Goal: Navigation & Orientation: Find specific page/section

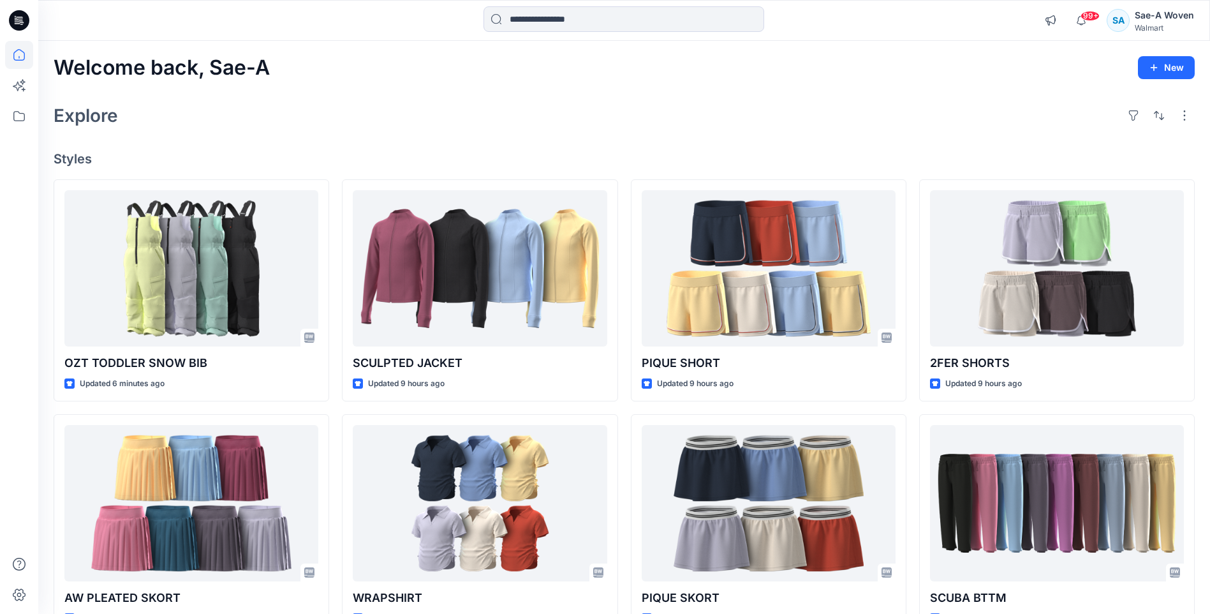
click at [787, 25] on div at bounding box center [624, 20] width 586 height 28
click at [20, 51] on icon at bounding box center [19, 55] width 28 height 28
click at [23, 119] on icon at bounding box center [19, 116] width 28 height 28
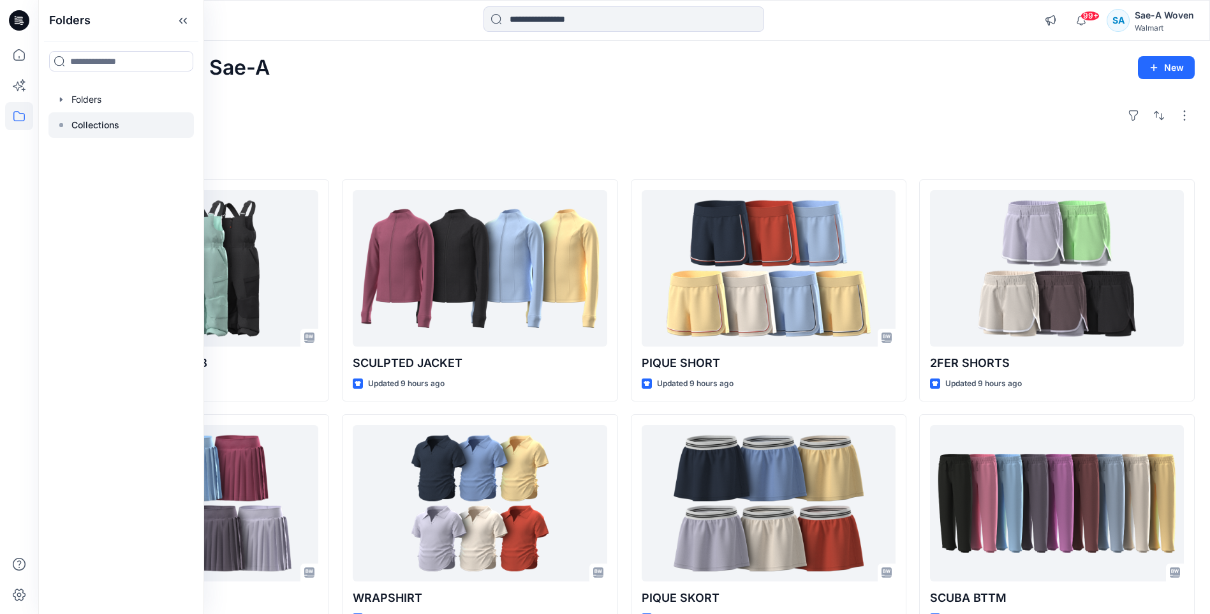
click at [108, 123] on p "Collections" at bounding box center [95, 124] width 48 height 15
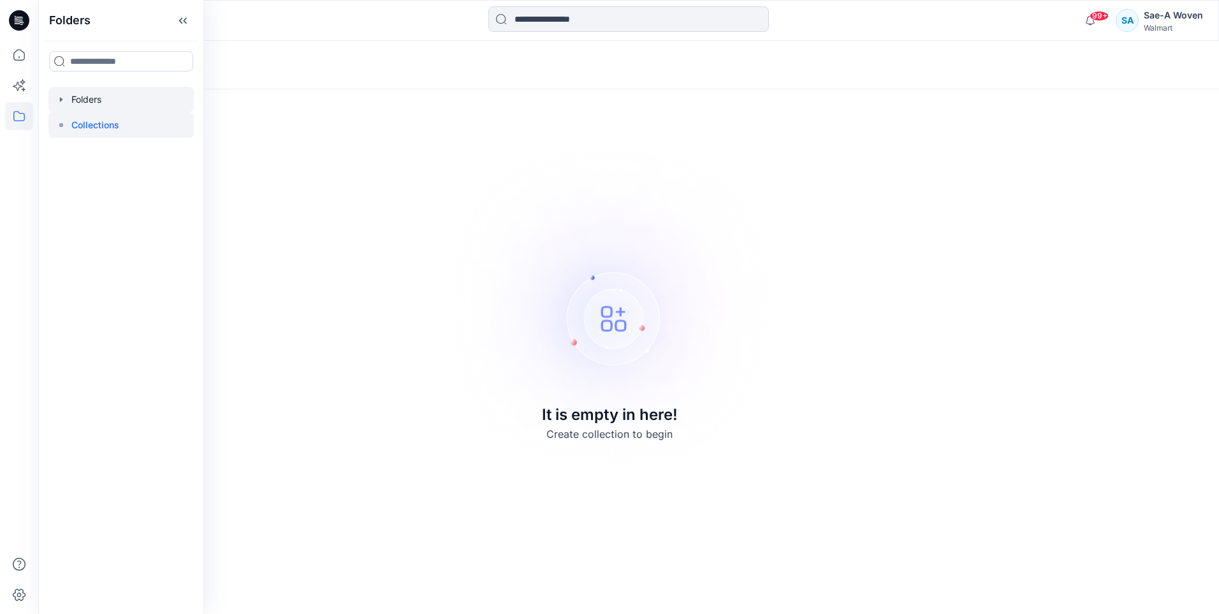
click at [139, 101] on div at bounding box center [120, 100] width 145 height 26
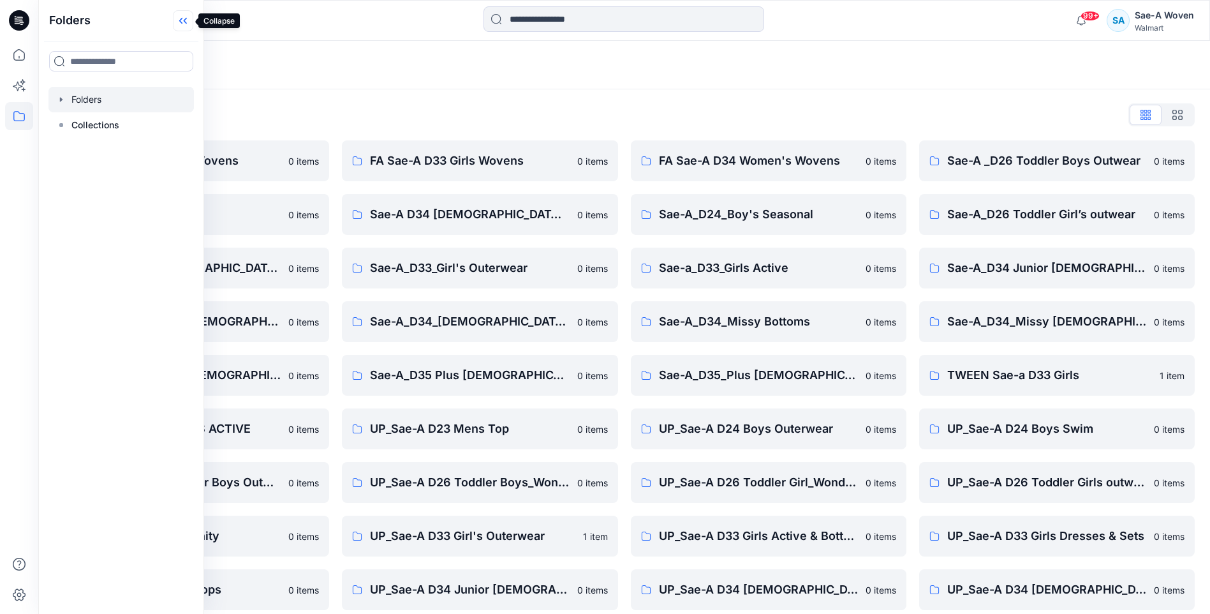
click at [188, 22] on icon at bounding box center [183, 20] width 20 height 21
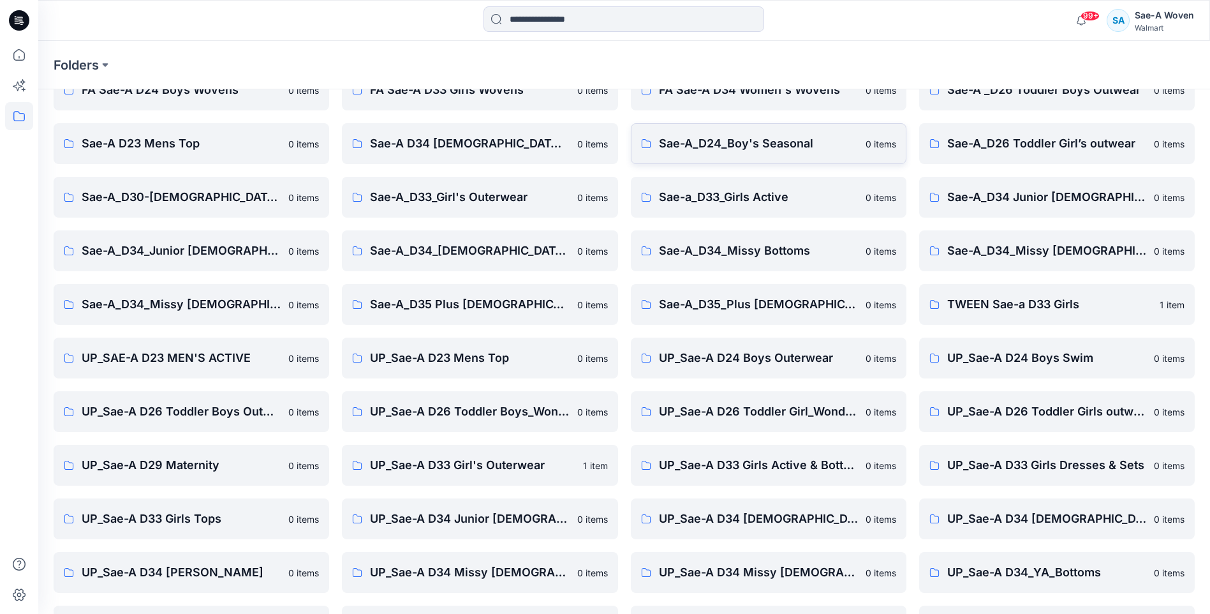
scroll to position [119, 0]
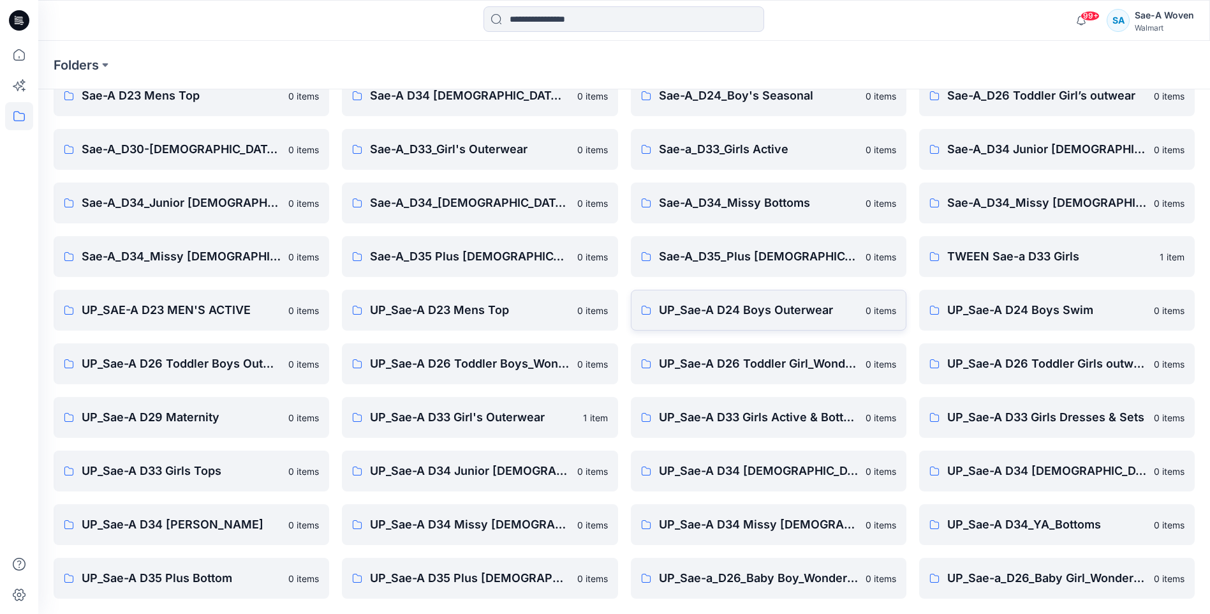
click at [790, 318] on p "UP_Sae-A D24 Boys Outerwear" at bounding box center [758, 310] width 199 height 18
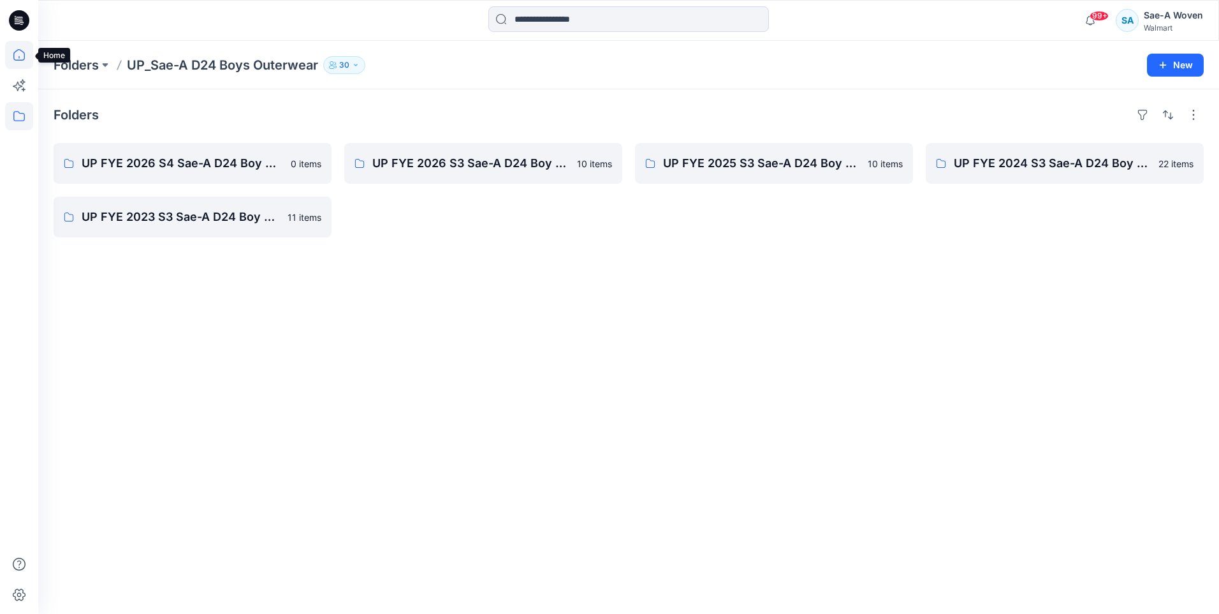
click at [23, 54] on icon at bounding box center [19, 55] width 28 height 28
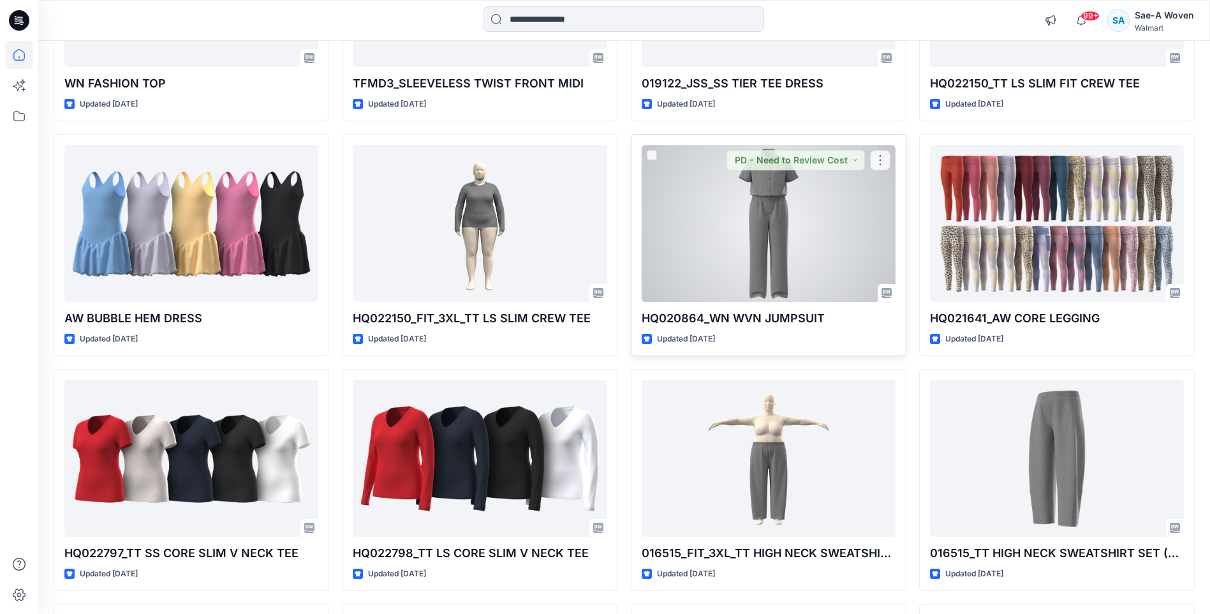
scroll to position [2624, 0]
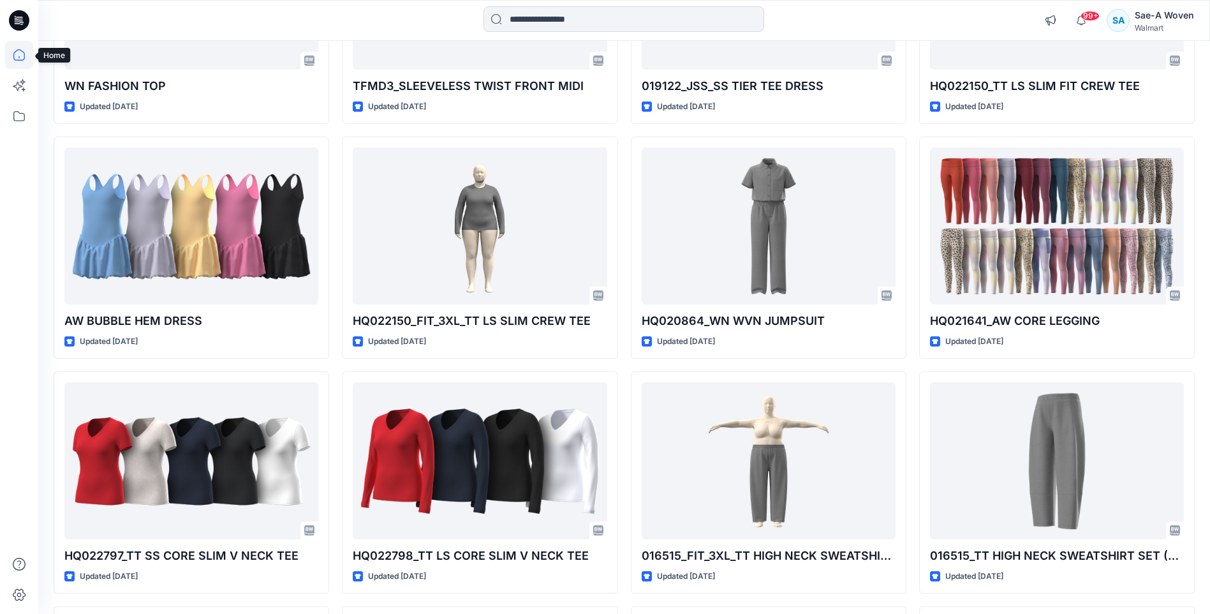
click at [17, 54] on icon at bounding box center [19, 55] width 28 height 28
click at [22, 26] on icon at bounding box center [19, 20] width 20 height 20
click at [18, 22] on icon at bounding box center [19, 20] width 20 height 20
click at [10, 119] on icon at bounding box center [19, 116] width 28 height 28
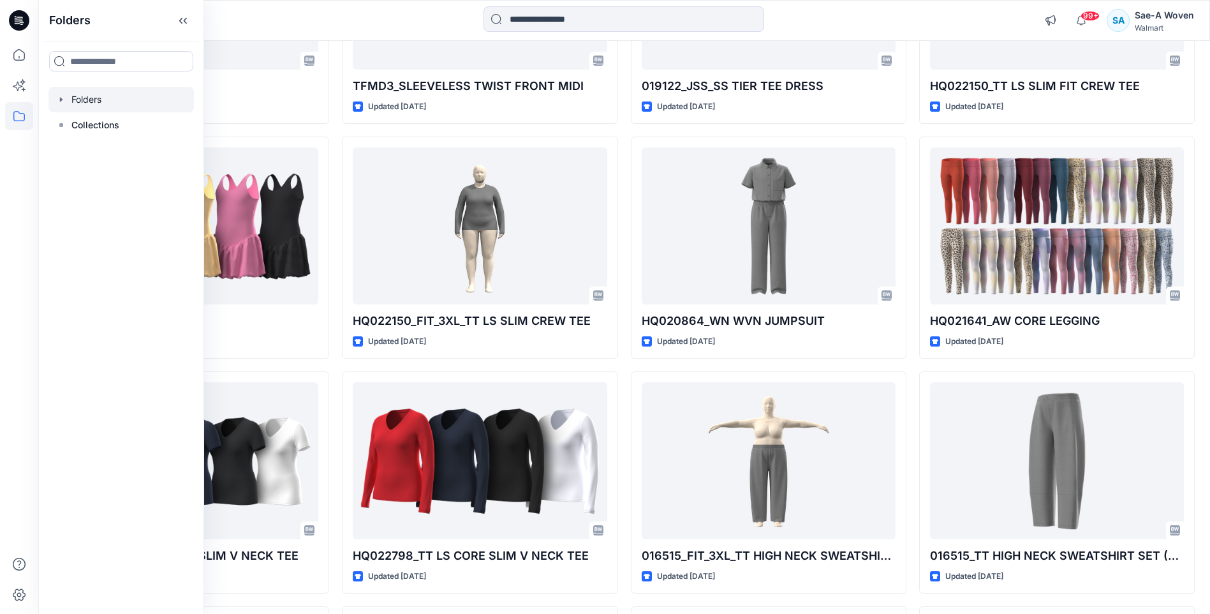
click at [89, 98] on div at bounding box center [120, 100] width 145 height 26
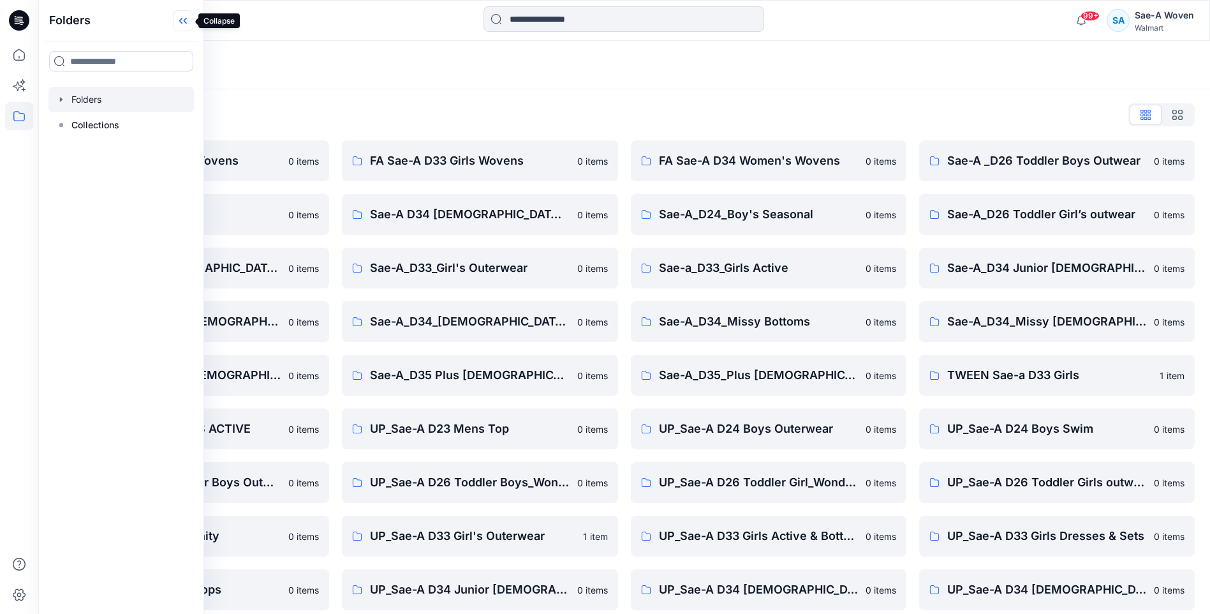
click at [185, 19] on icon at bounding box center [185, 21] width 3 height 6
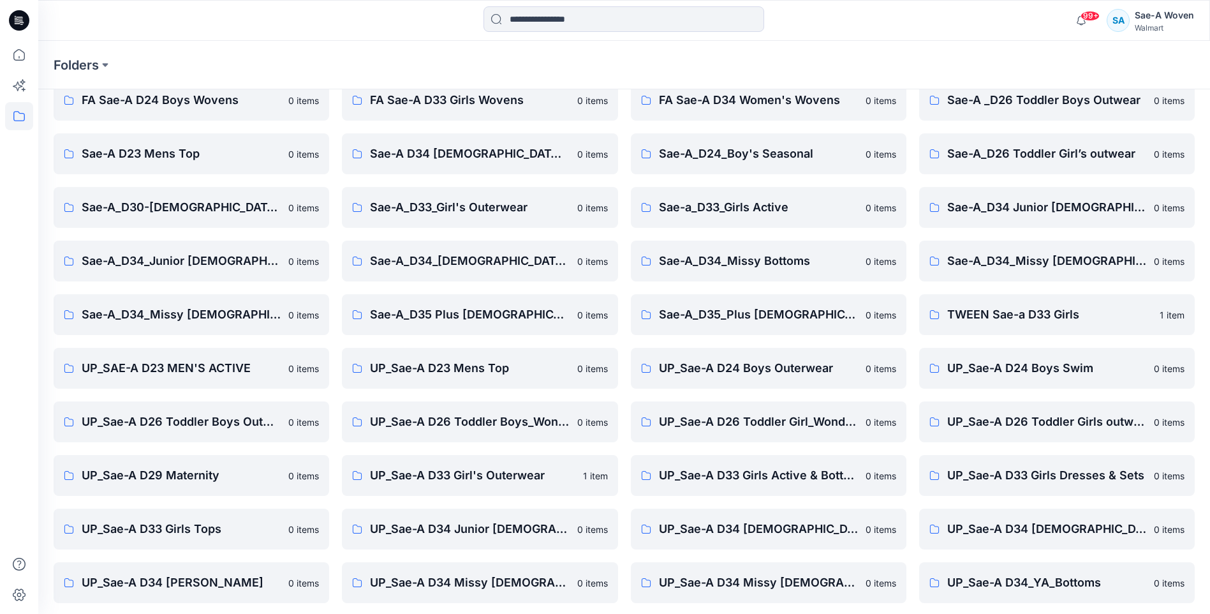
scroll to position [119, 0]
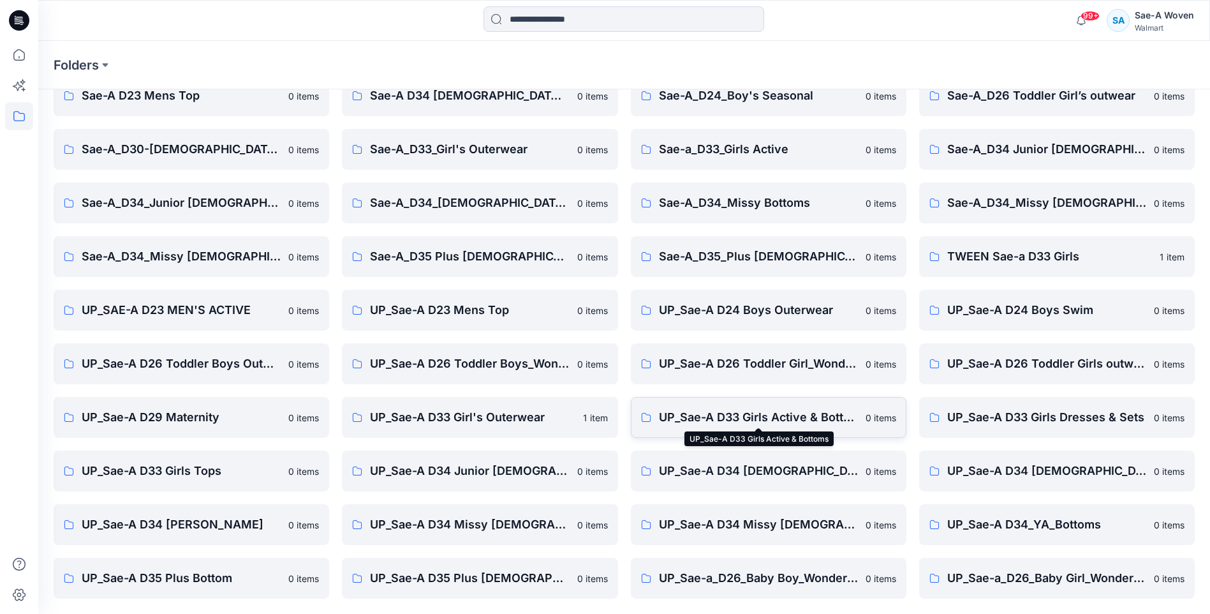
click at [691, 415] on p "UP_Sae-A D33 Girls Active & Bottoms" at bounding box center [758, 417] width 199 height 18
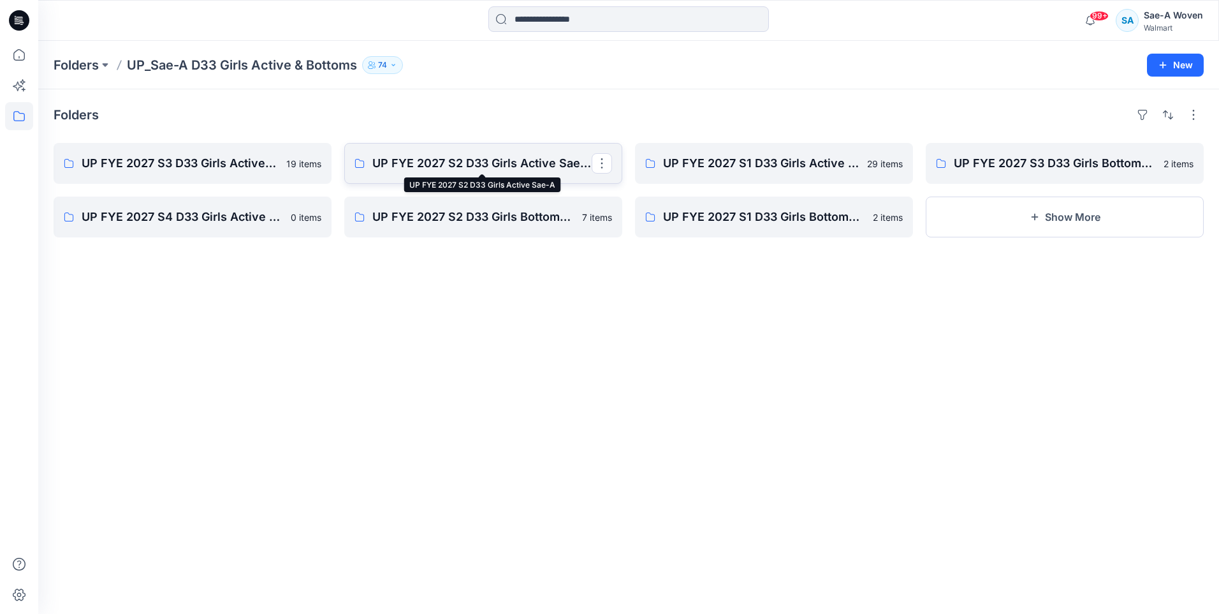
click at [447, 166] on p "UP FYE 2027 S2 D33 Girls Active Sae-A" at bounding box center [481, 163] width 219 height 18
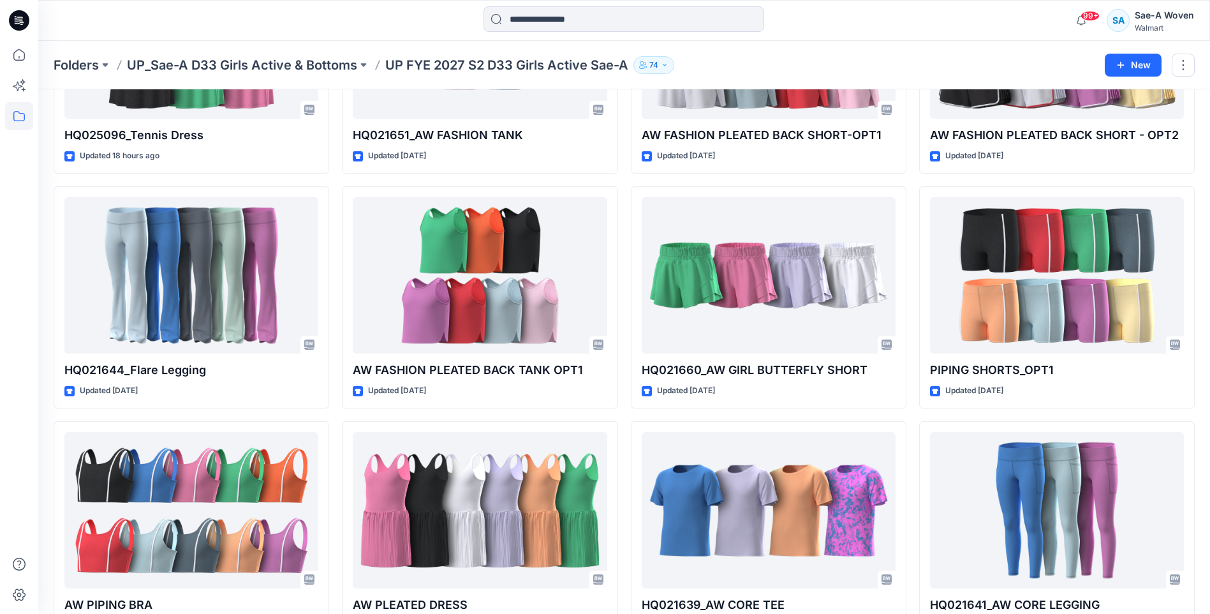
scroll to position [64, 0]
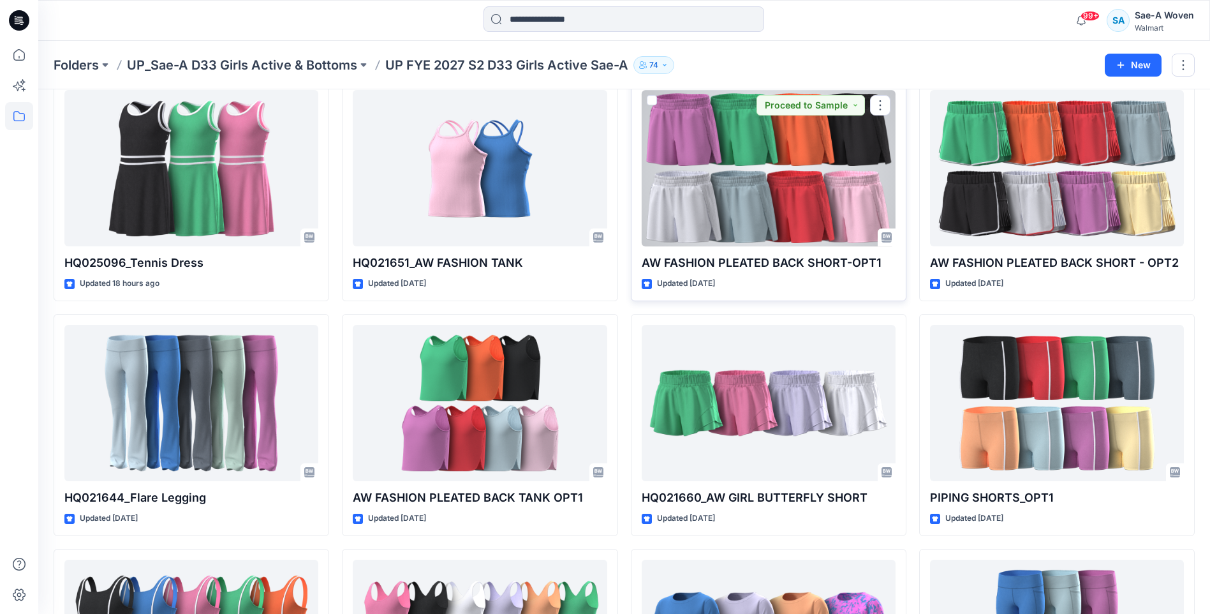
click at [699, 172] on div at bounding box center [769, 168] width 254 height 156
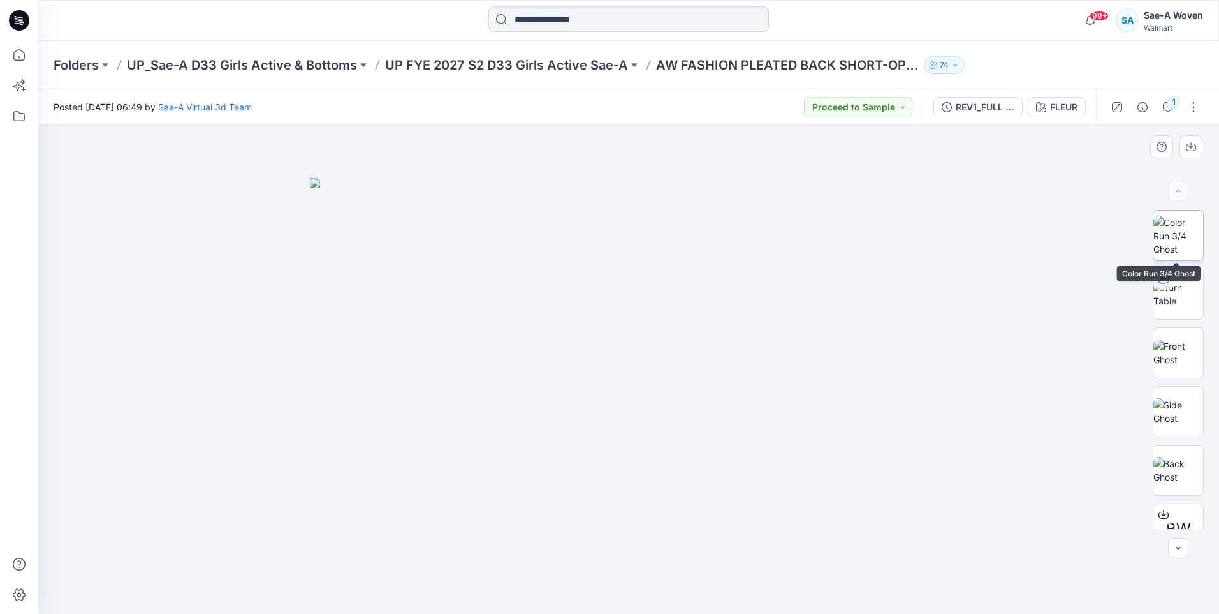
click at [1177, 246] on img at bounding box center [1179, 236] width 50 height 40
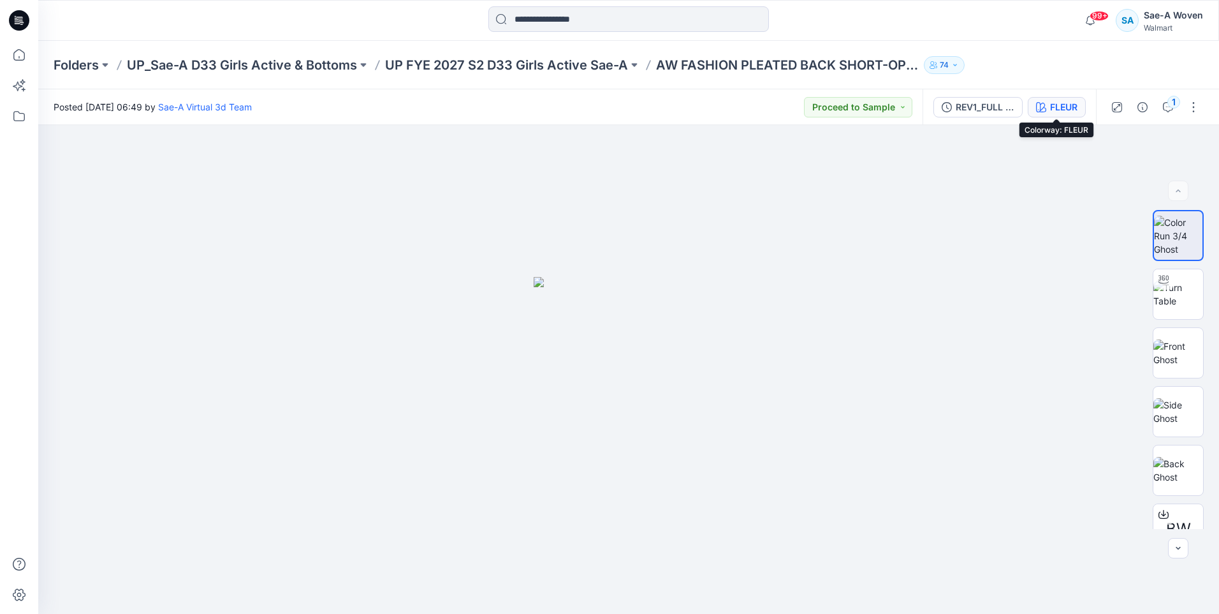
click at [1054, 98] on button "FLEUR" at bounding box center [1057, 107] width 58 height 20
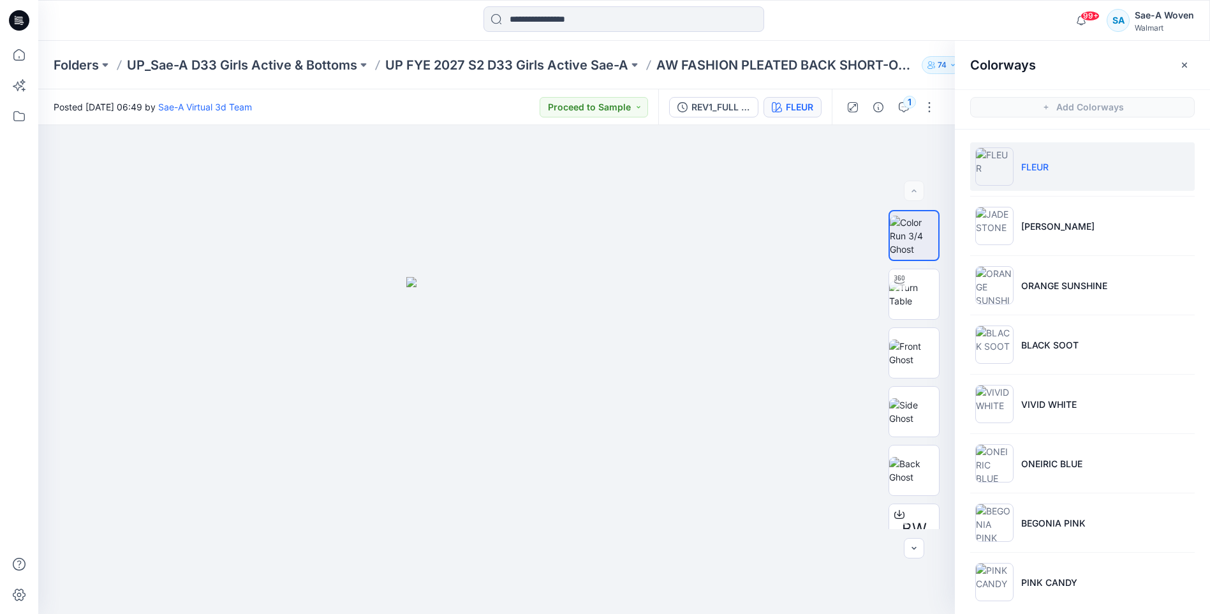
scroll to position [11, 0]
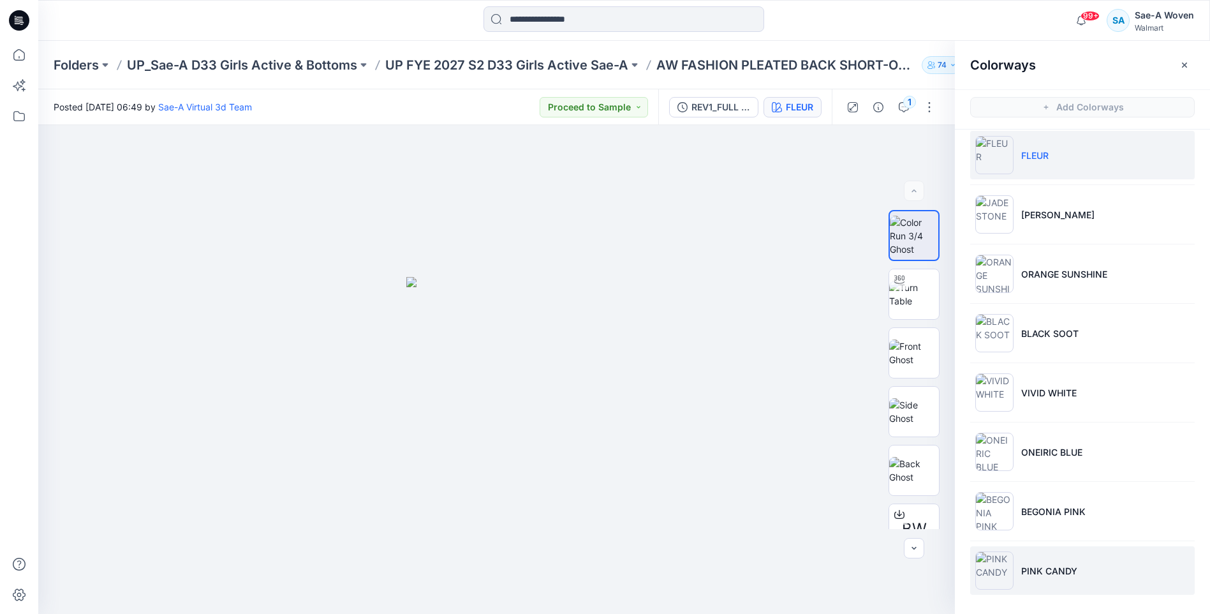
click at [1044, 567] on p "PINK CANDY" at bounding box center [1049, 570] width 56 height 13
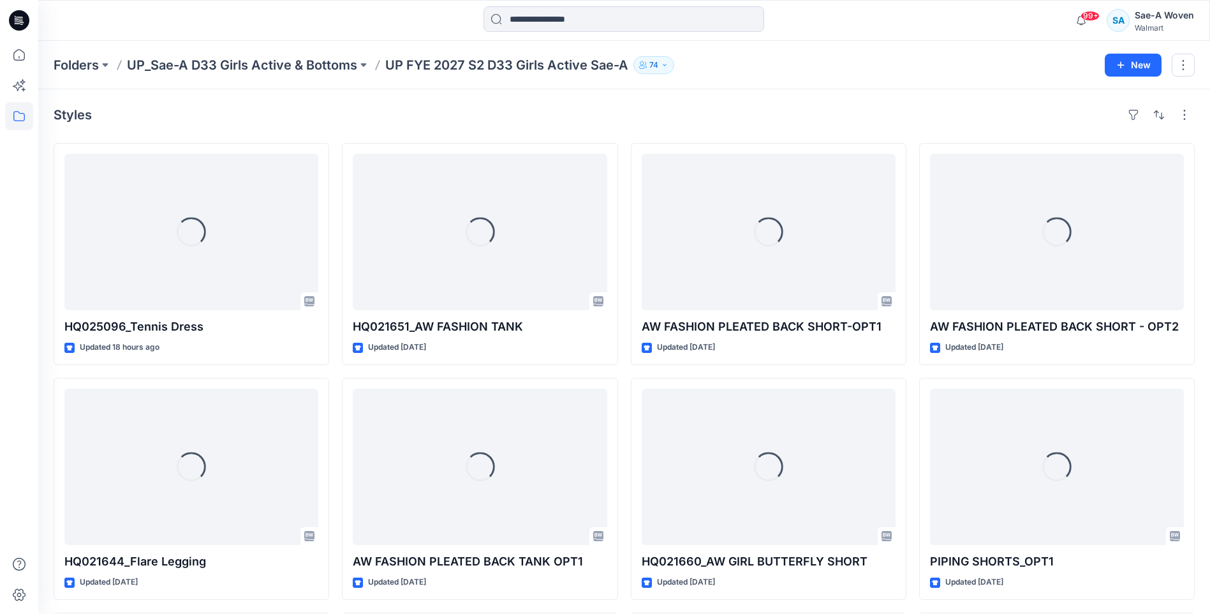
scroll to position [64, 0]
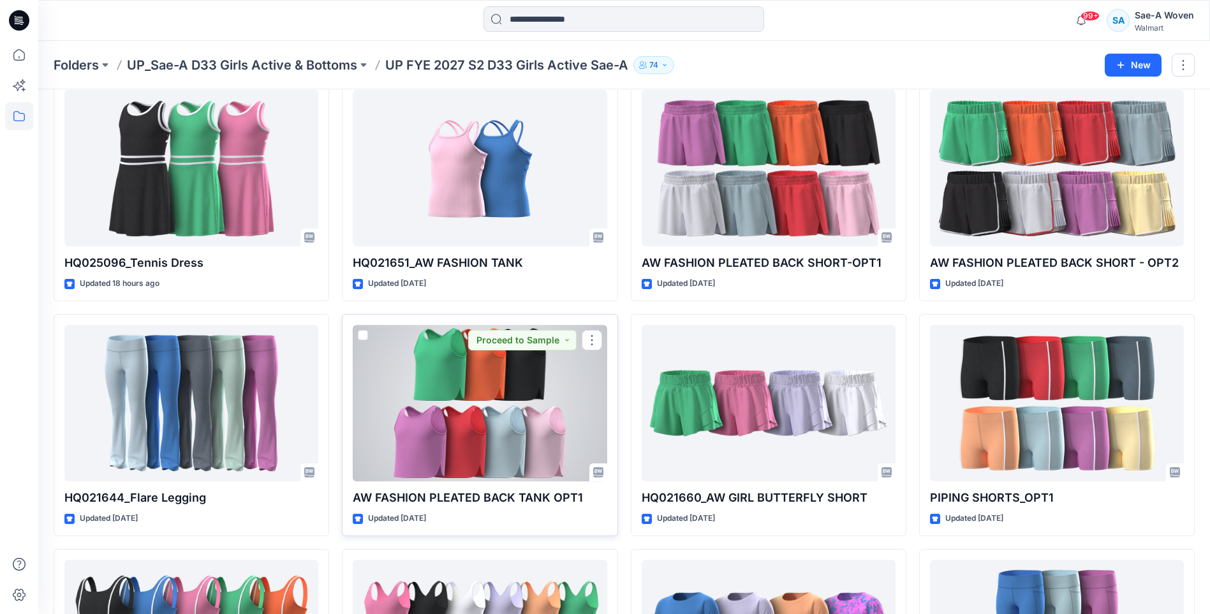
click at [505, 418] on div at bounding box center [480, 403] width 254 height 156
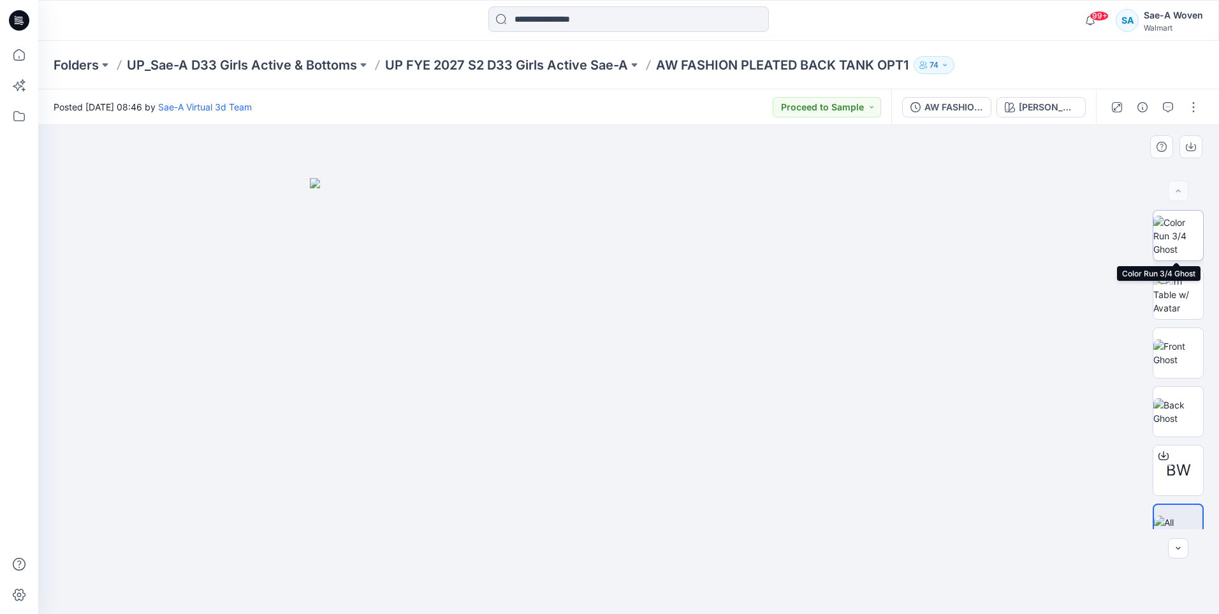
click at [1160, 244] on img at bounding box center [1179, 236] width 50 height 40
click at [1030, 99] on button "[PERSON_NAME]" at bounding box center [1041, 107] width 89 height 20
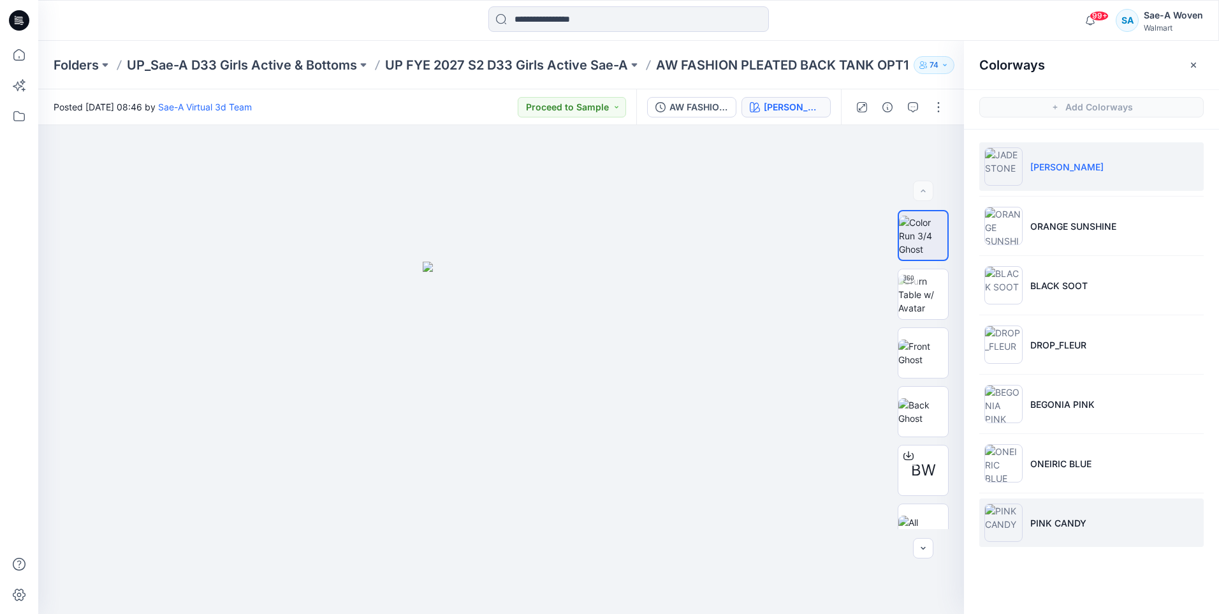
click at [1061, 524] on p "PINK CANDY" at bounding box center [1059, 522] width 56 height 13
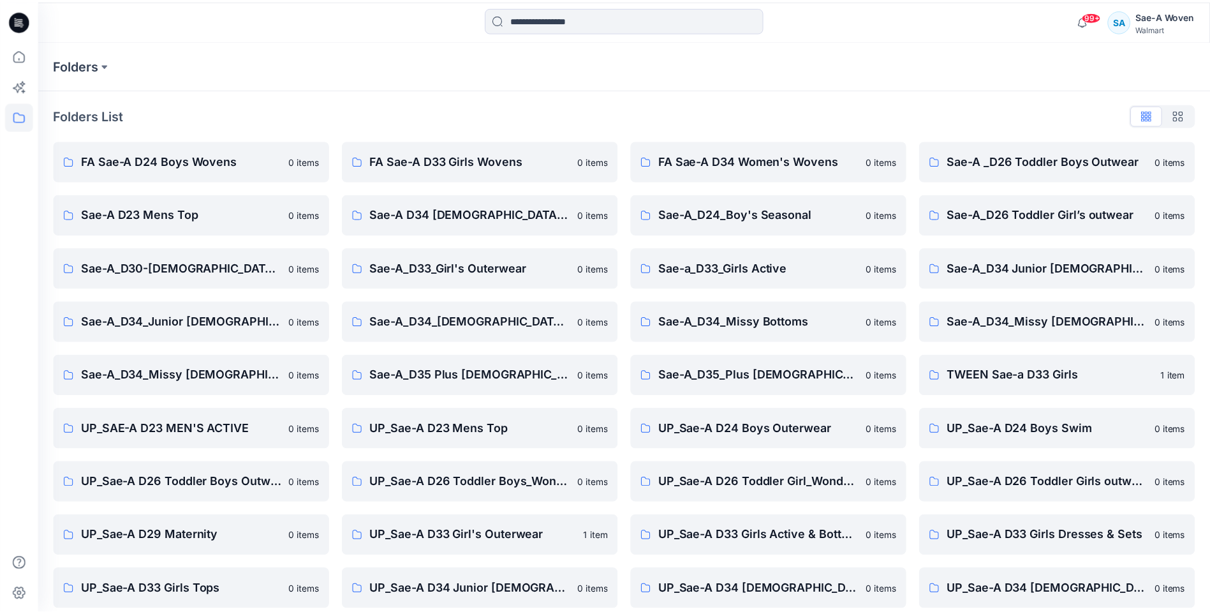
scroll to position [119, 0]
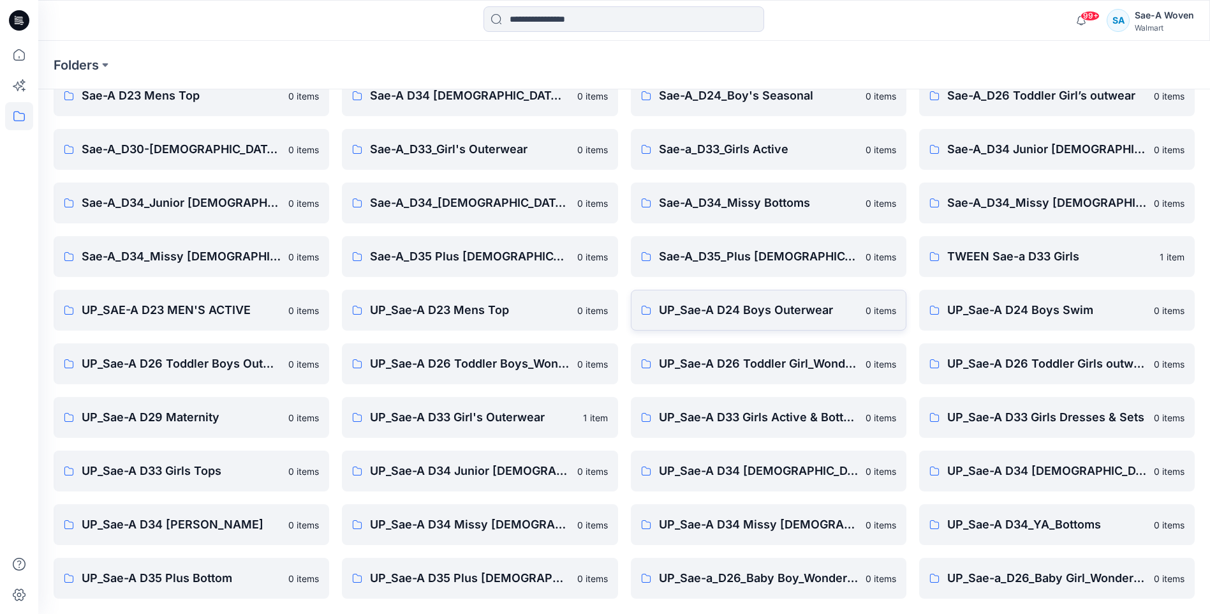
click at [729, 313] on p "UP_Sae-A D24 Boys Outerwear" at bounding box center [758, 310] width 199 height 18
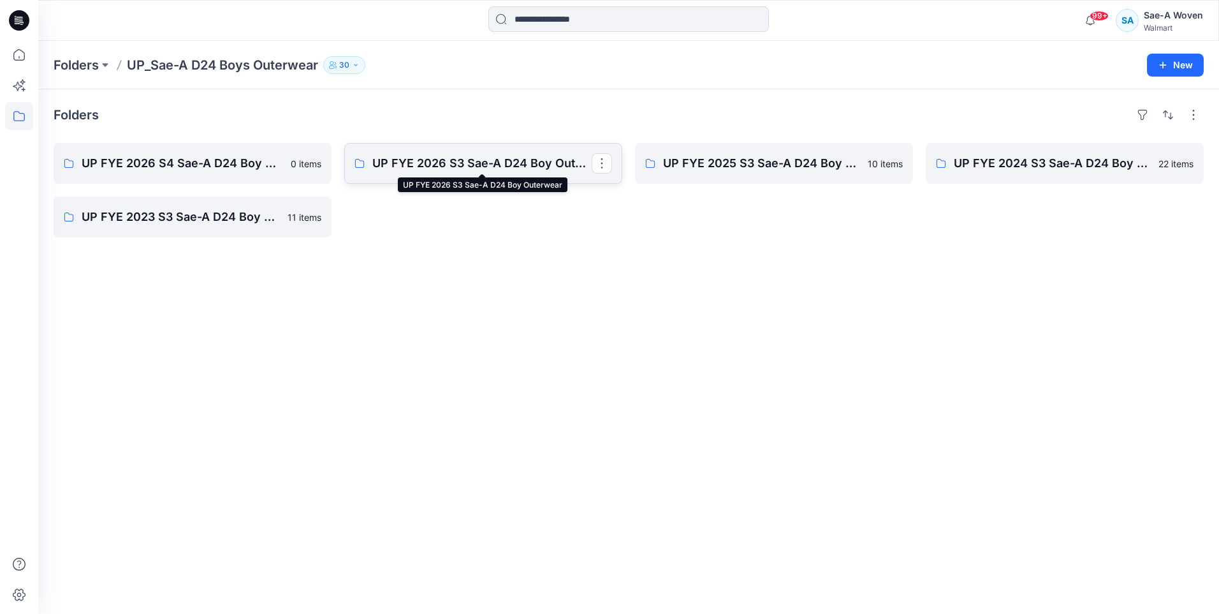
click at [413, 166] on p "UP FYE 2026 S3 Sae-A D24 Boy Outerwear" at bounding box center [481, 163] width 219 height 18
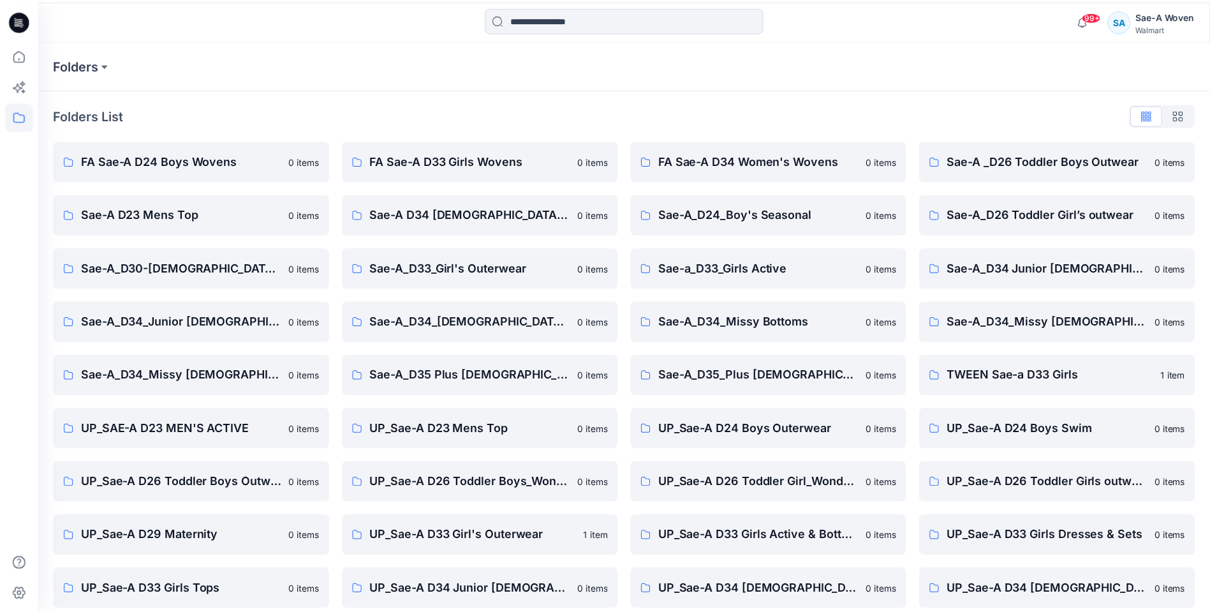
scroll to position [119, 0]
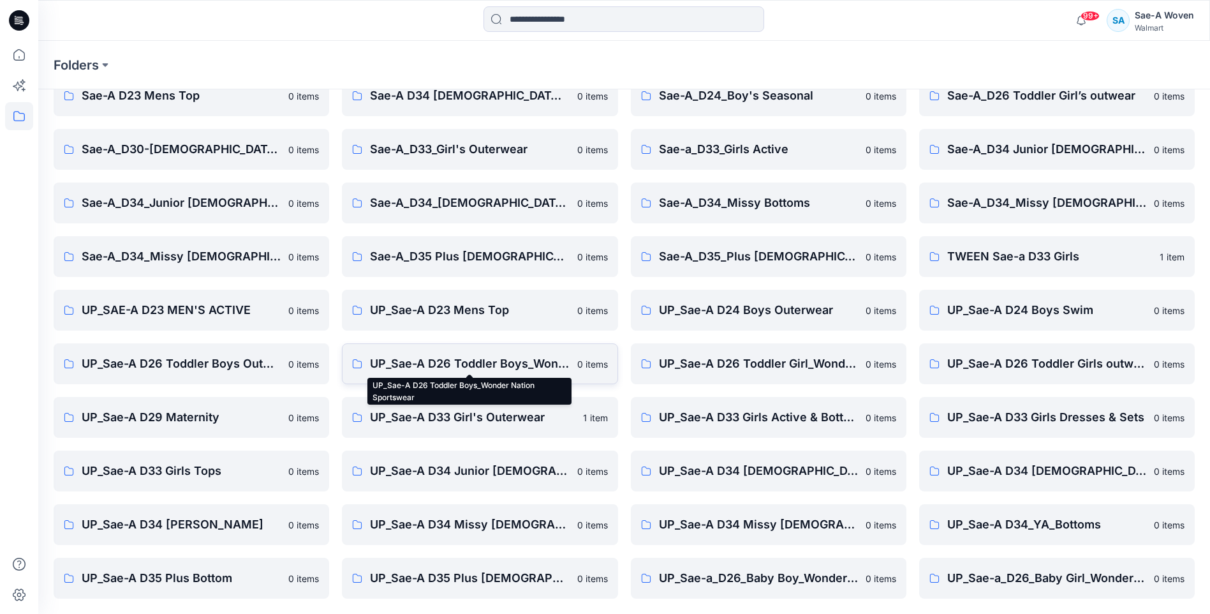
click at [539, 360] on p "UP_Sae-A D26 Toddler Boys_Wonder Nation Sportswear" at bounding box center [469, 364] width 199 height 18
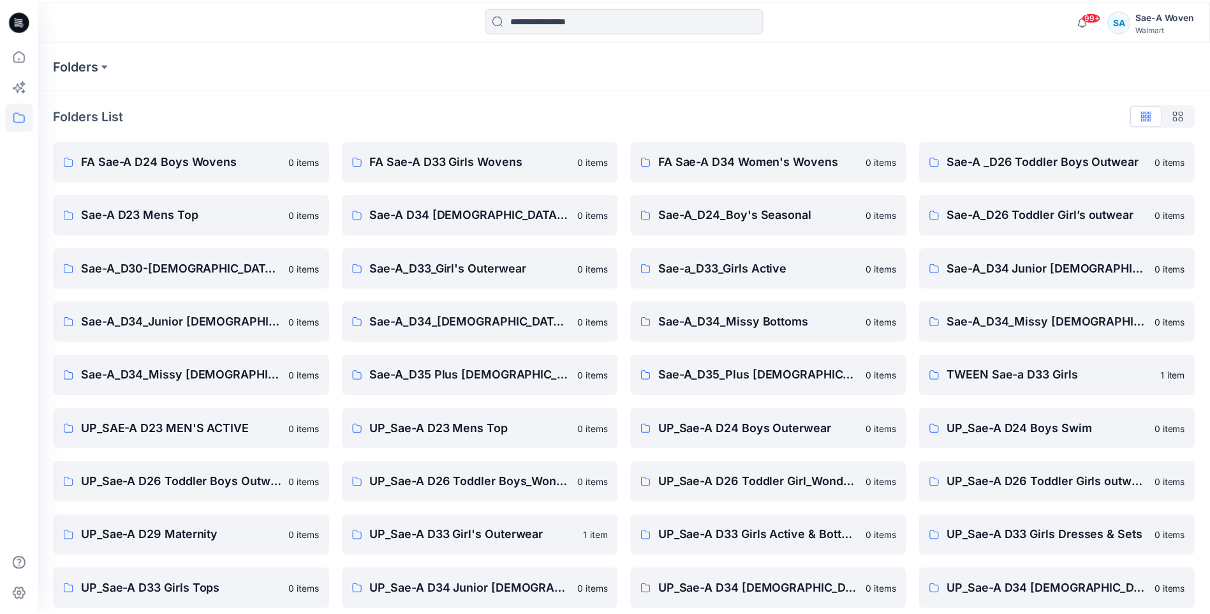
scroll to position [119, 0]
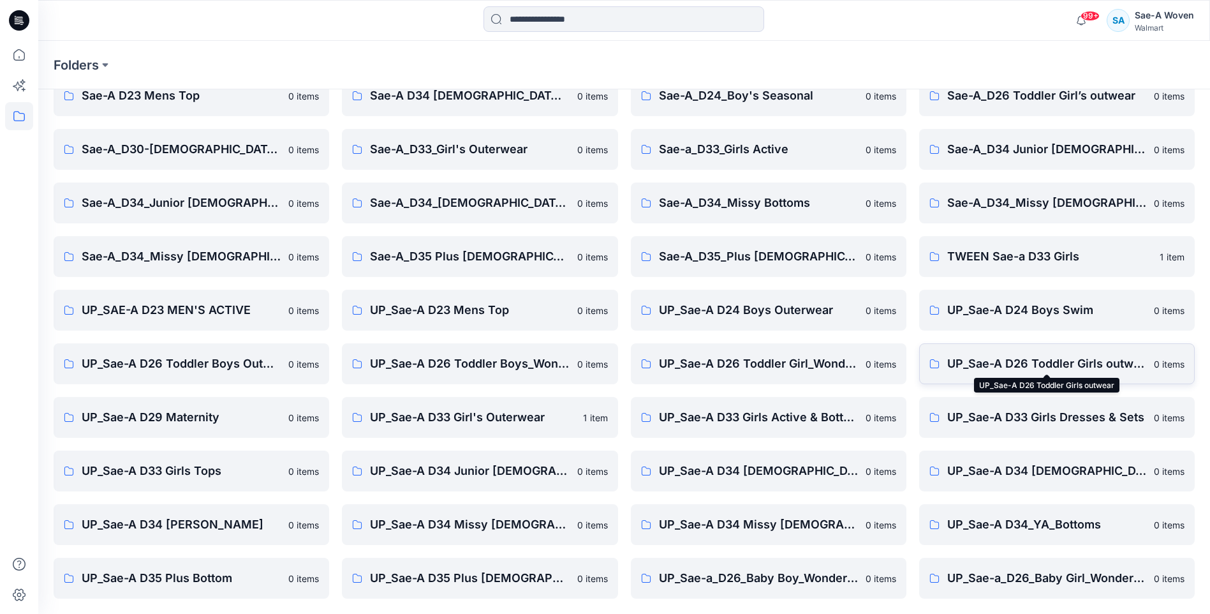
click at [957, 370] on p "UP_Sae-A D26 Toddler Girls outwear" at bounding box center [1046, 364] width 199 height 18
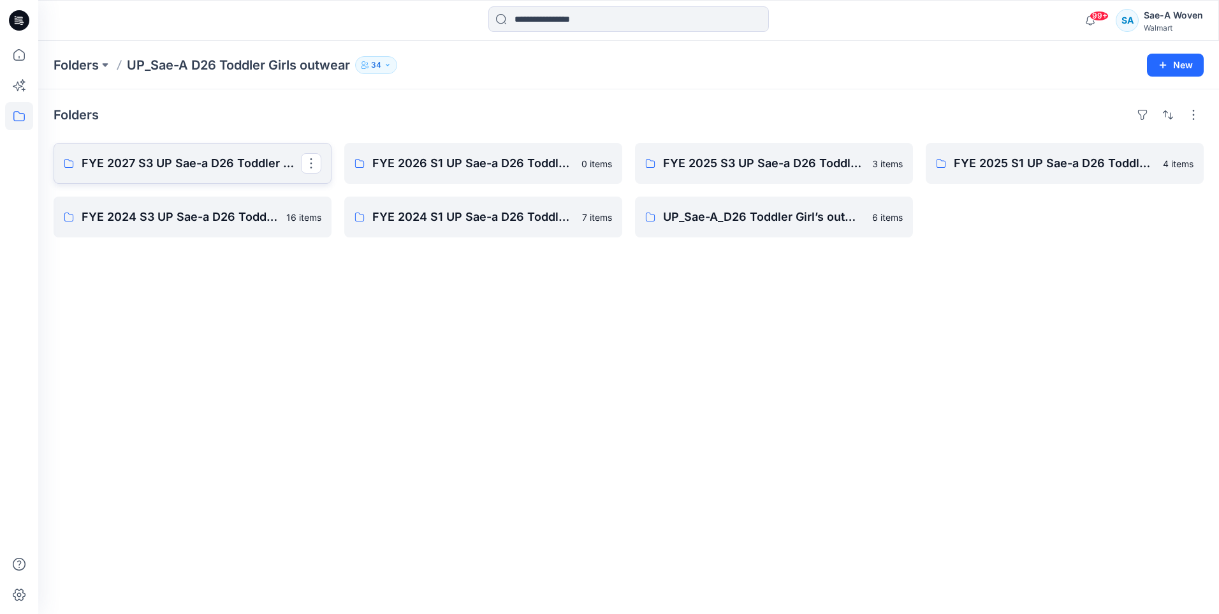
click at [195, 173] on link "FYE 2027 S3 UP Sae-a D26 Toddler Girl Outerwear - Ozark Trail" at bounding box center [193, 163] width 278 height 41
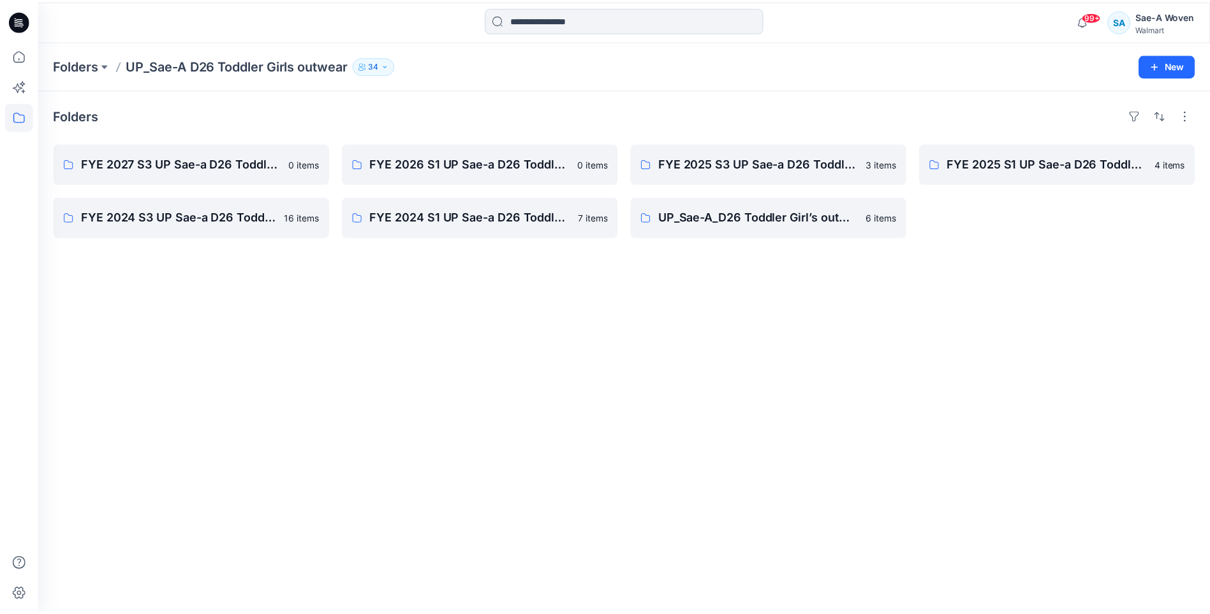
scroll to position [119, 0]
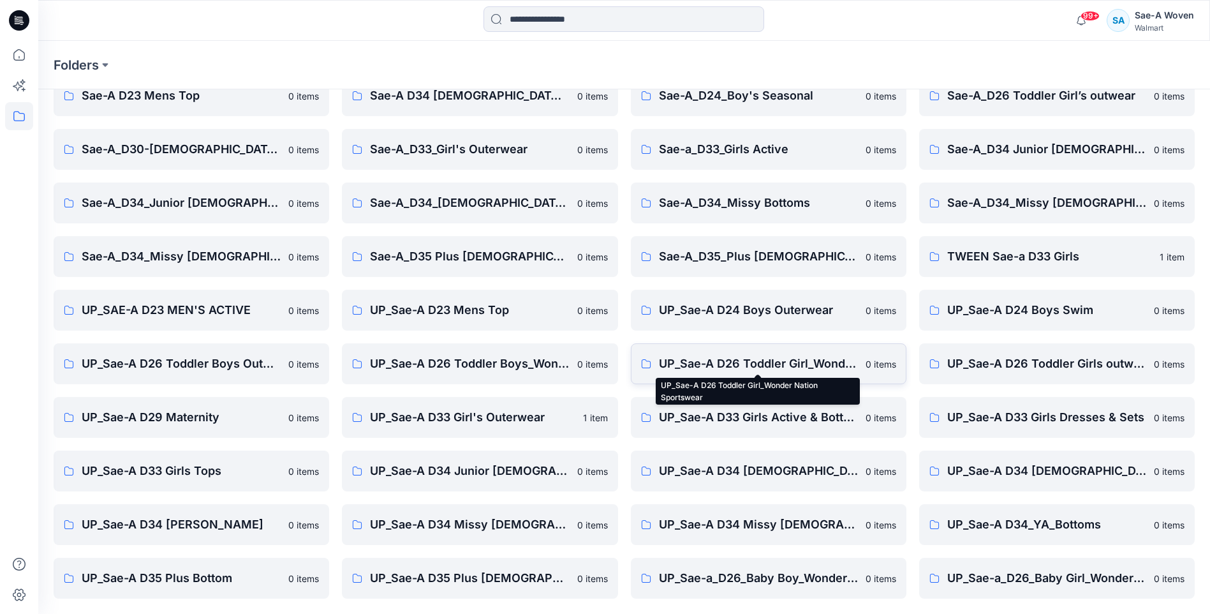
click at [783, 358] on p "UP_Sae-A D26 Toddler Girl_Wonder Nation Sportswear" at bounding box center [758, 364] width 199 height 18
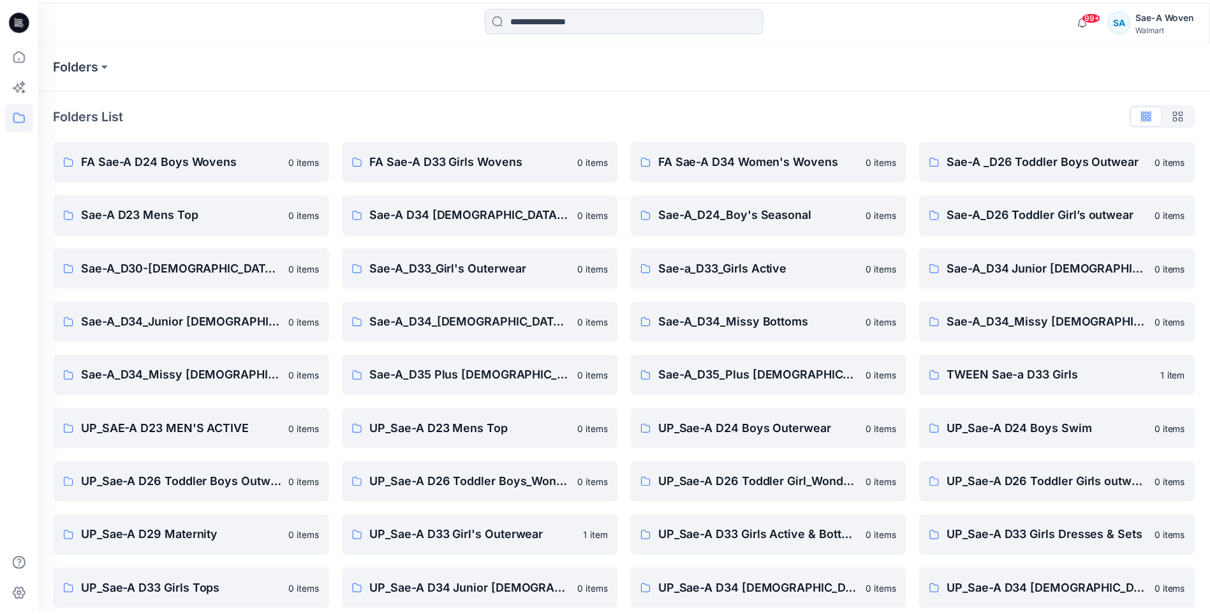
scroll to position [119, 0]
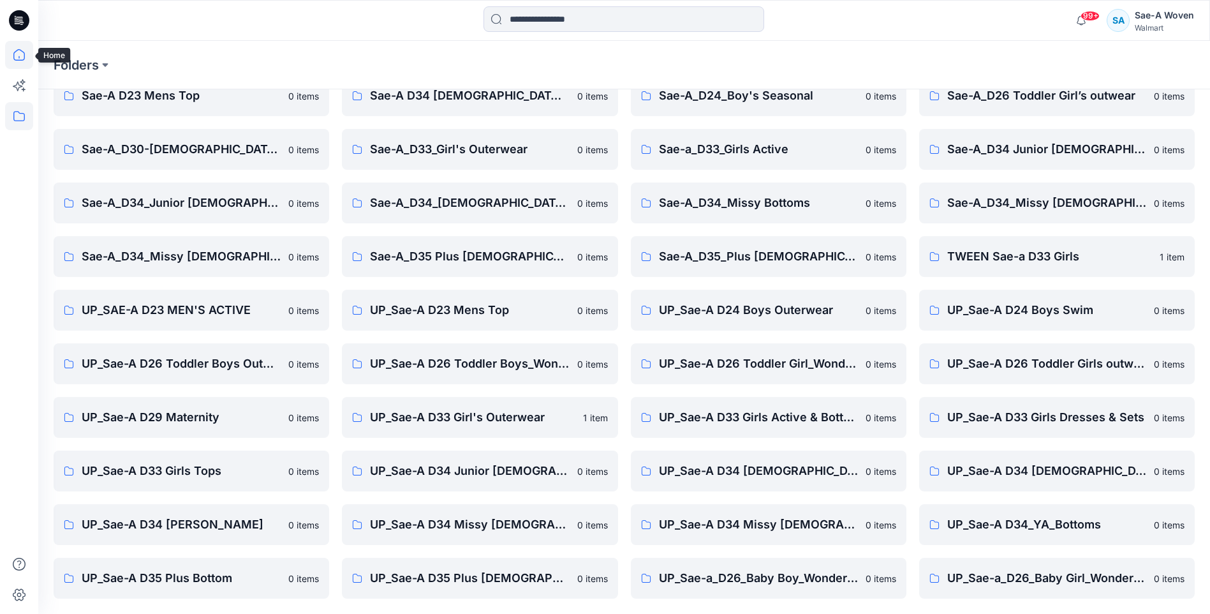
click at [16, 55] on icon at bounding box center [19, 55] width 28 height 28
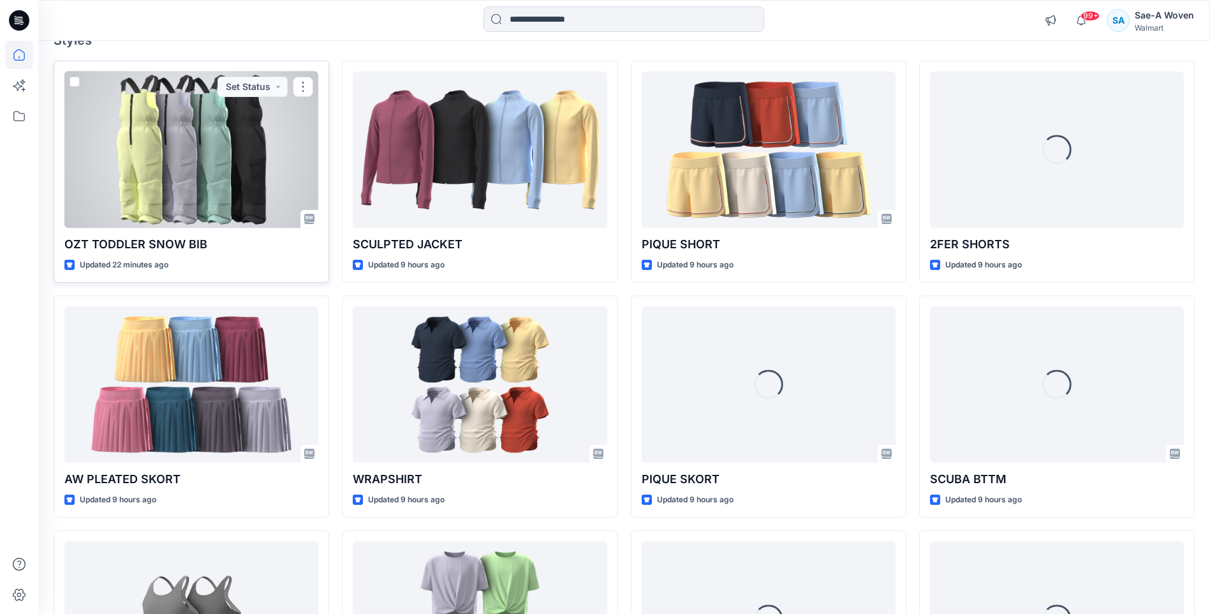
click at [172, 178] on div at bounding box center [191, 149] width 254 height 156
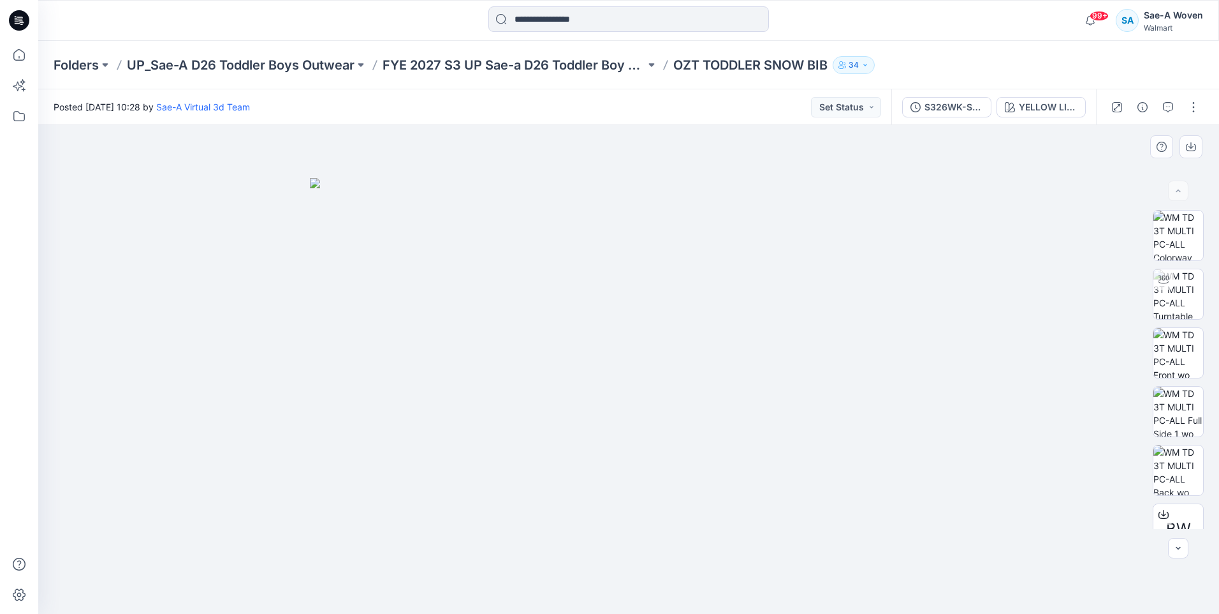
drag, startPoint x: 529, startPoint y: 395, endPoint x: 471, endPoint y: 313, distance: 100.7
click at [471, 313] on img at bounding box center [629, 396] width 638 height 436
